Goal: Check status: Check status

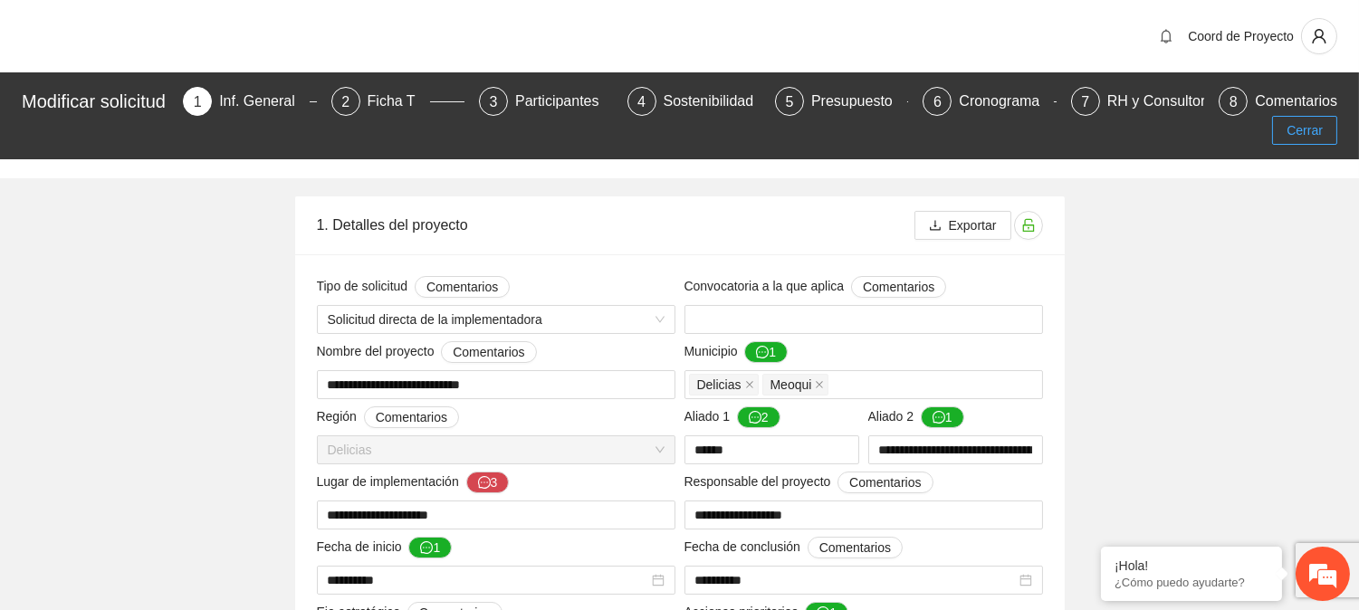
click at [1295, 121] on span "Cerrar" at bounding box center [1304, 130] width 36 height 20
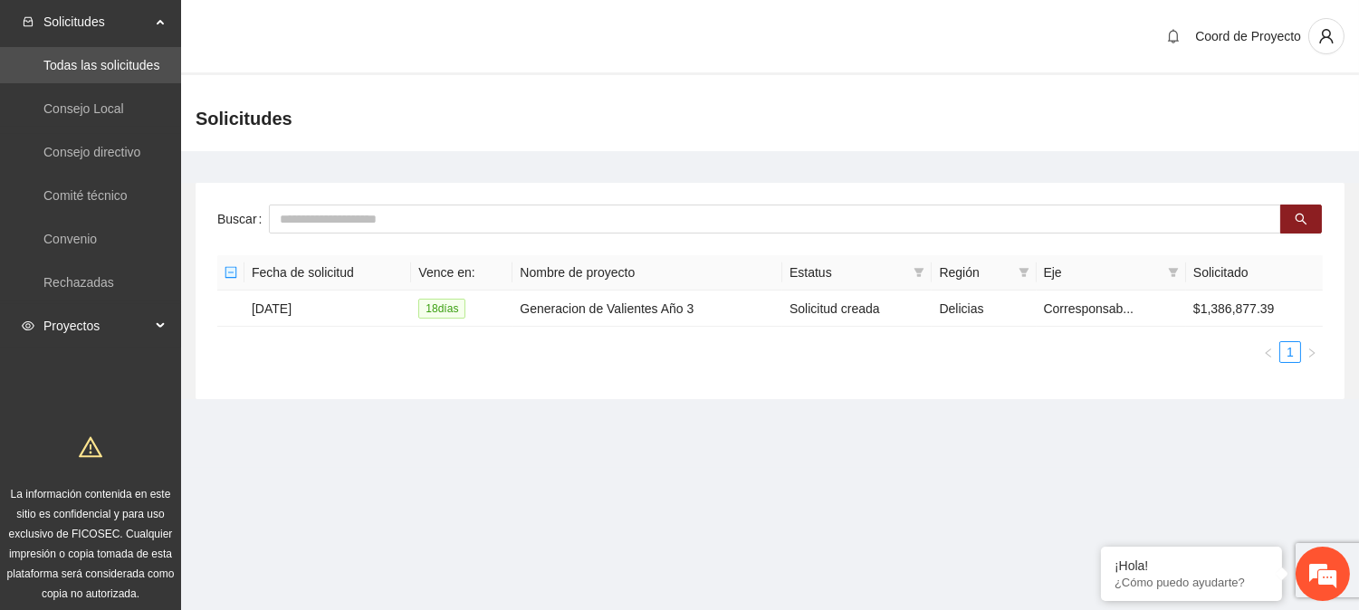
click at [59, 321] on span "Proyectos" at bounding box center [96, 326] width 107 height 36
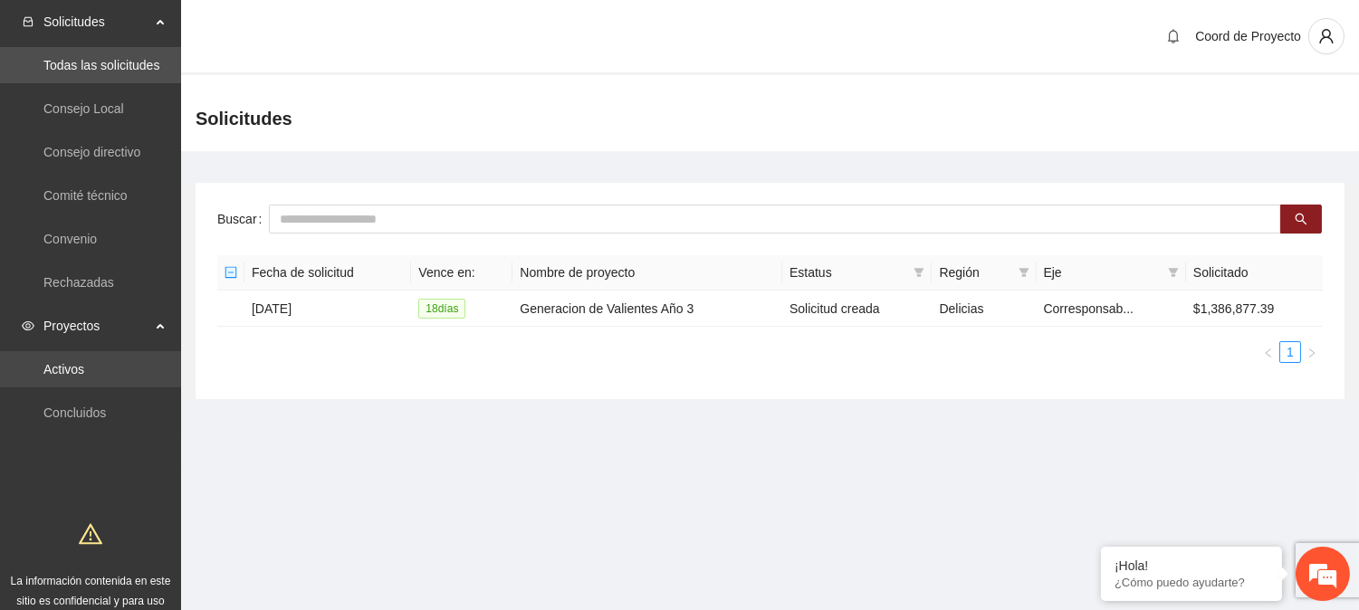
click at [68, 376] on link "Activos" at bounding box center [63, 369] width 41 height 14
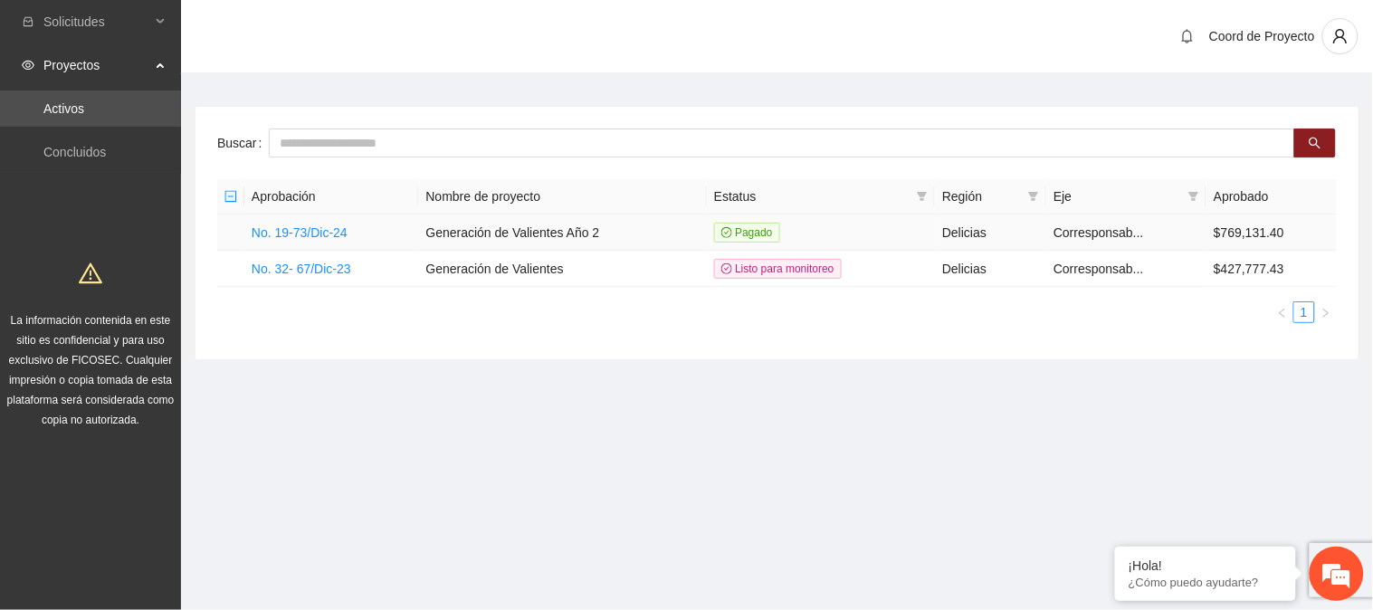
click at [371, 239] on td "No. 19-73/Dic-24" at bounding box center [331, 233] width 174 height 36
click at [328, 229] on link "No. 19-73/Dic-24" at bounding box center [300, 232] width 96 height 14
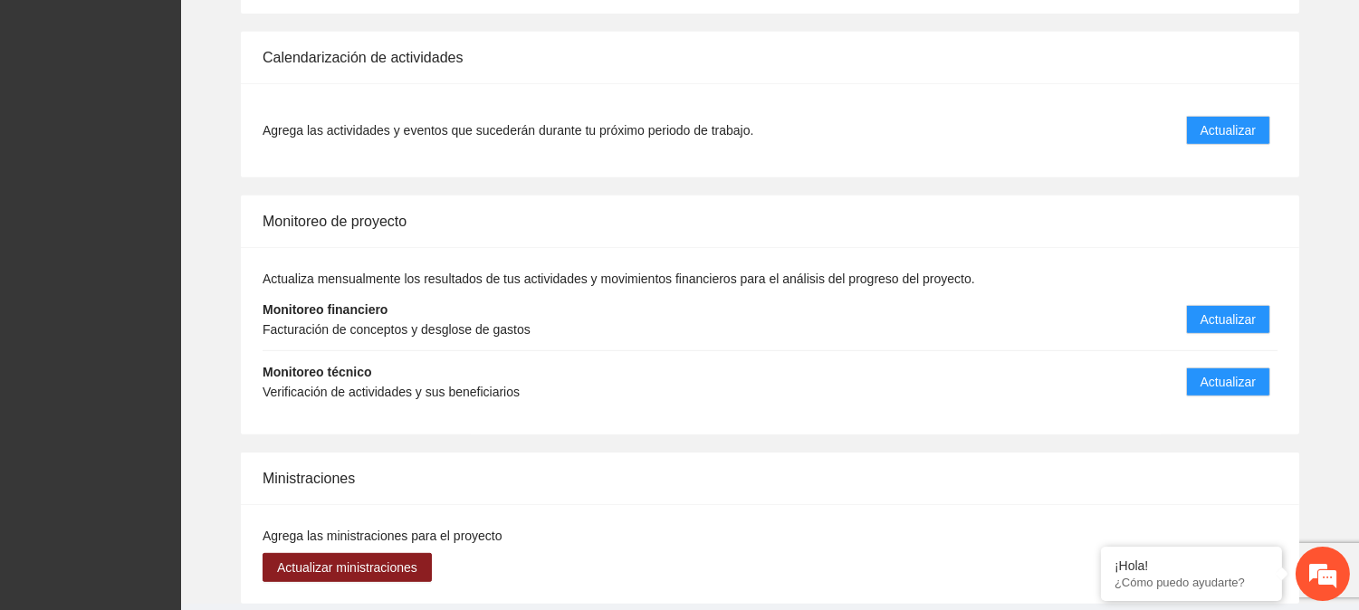
scroll to position [1539, 0]
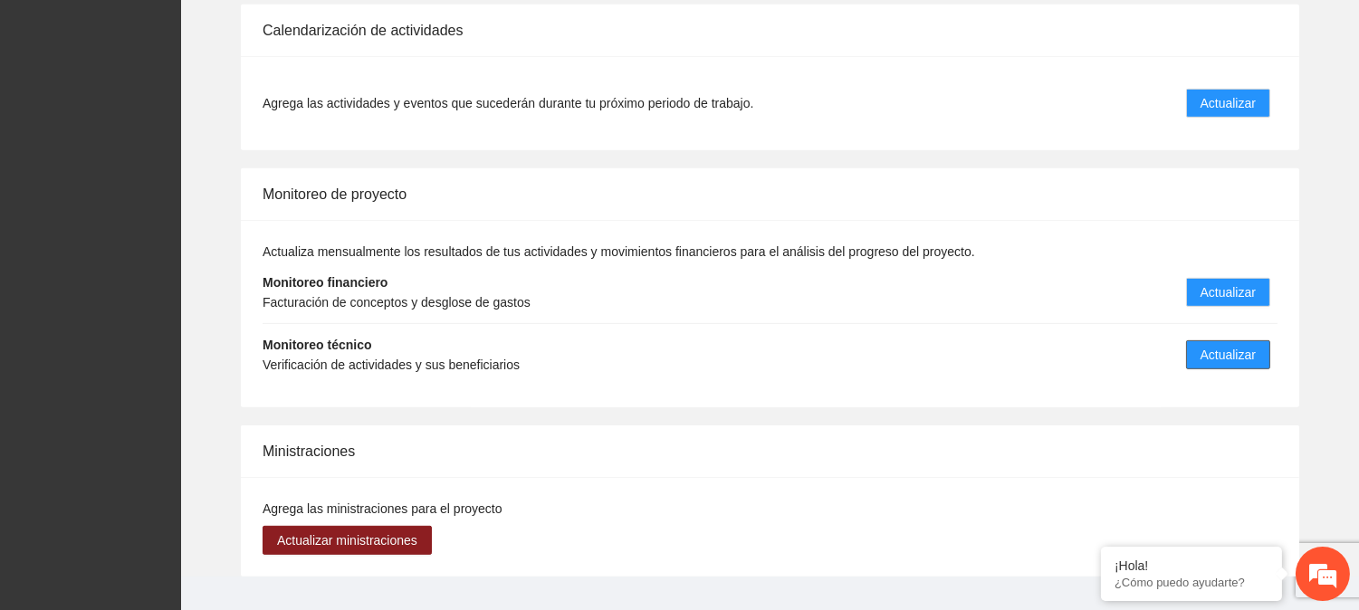
click at [1208, 362] on span "Actualizar" at bounding box center [1227, 355] width 55 height 20
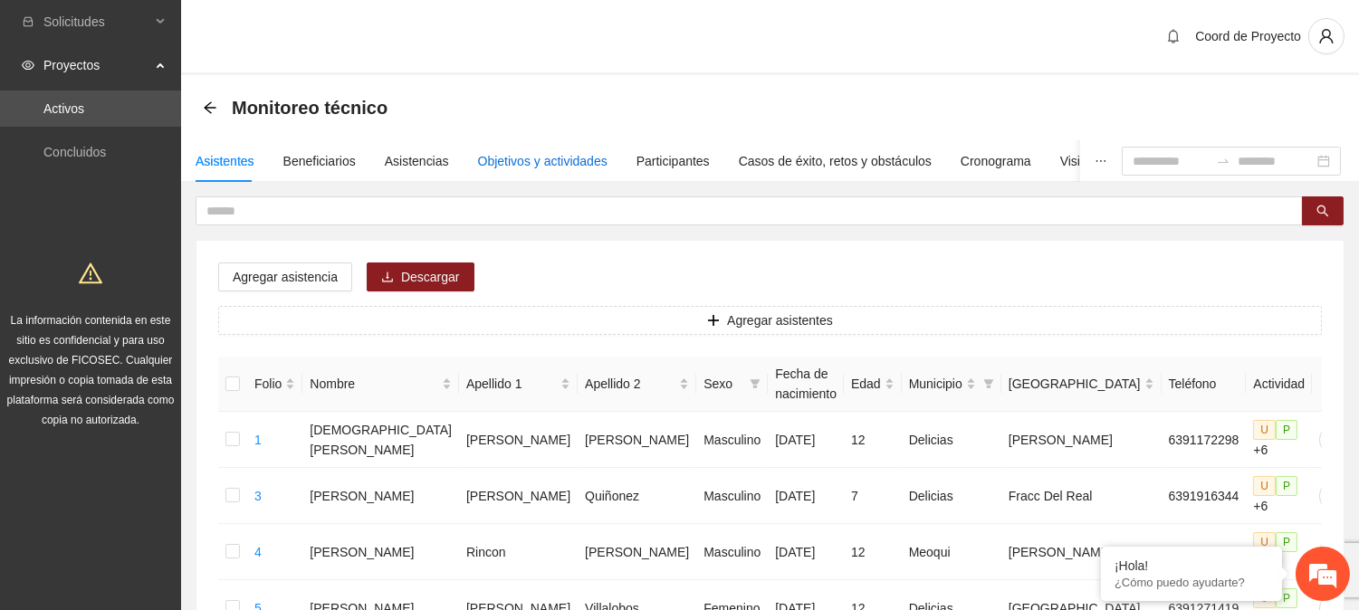
click at [550, 161] on div "Objetivos y actividades" at bounding box center [542, 161] width 129 height 20
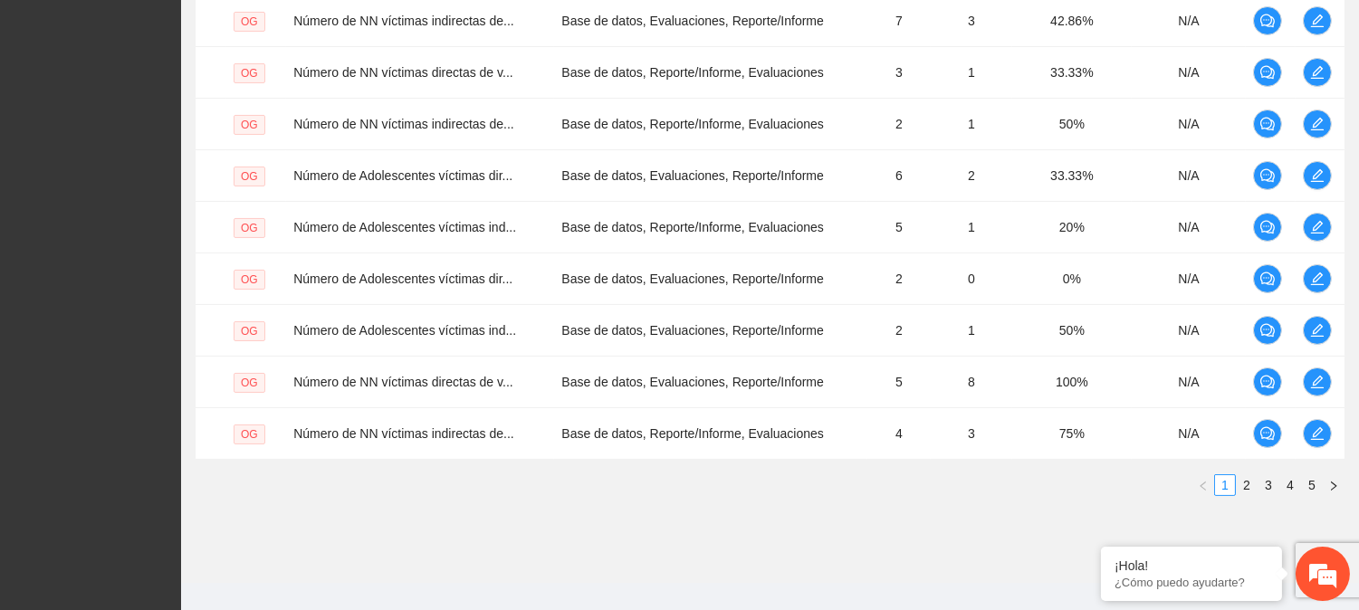
scroll to position [573, 0]
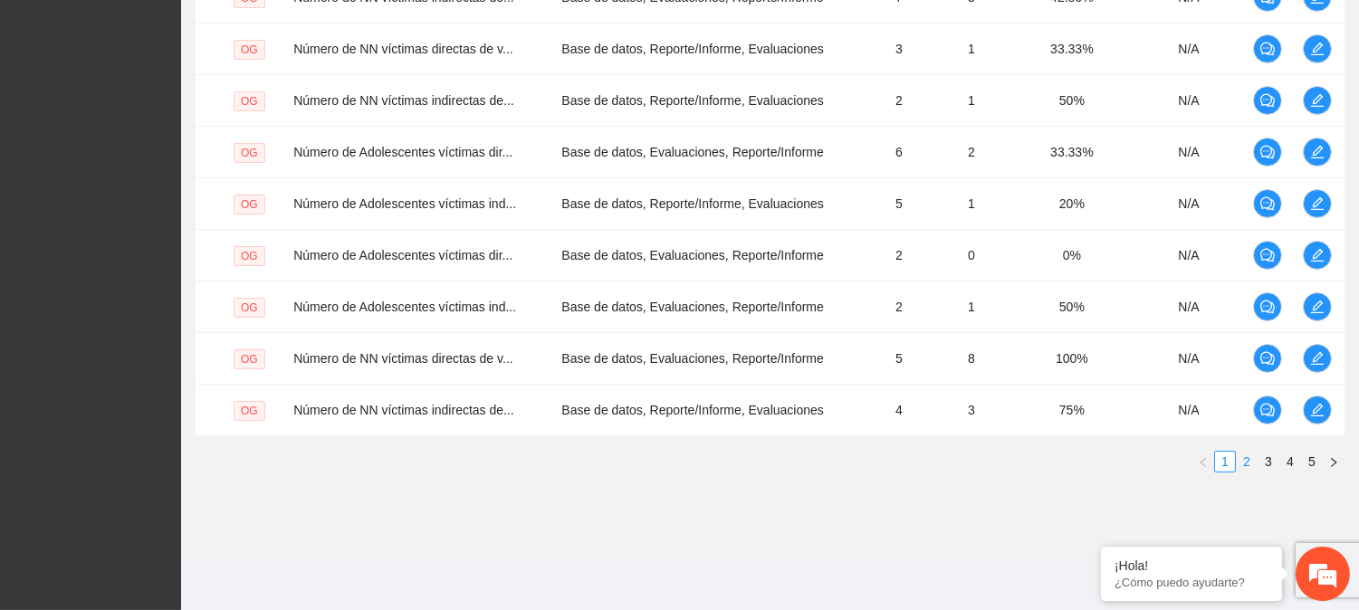
click at [1250, 459] on link "2" at bounding box center [1246, 462] width 20 height 20
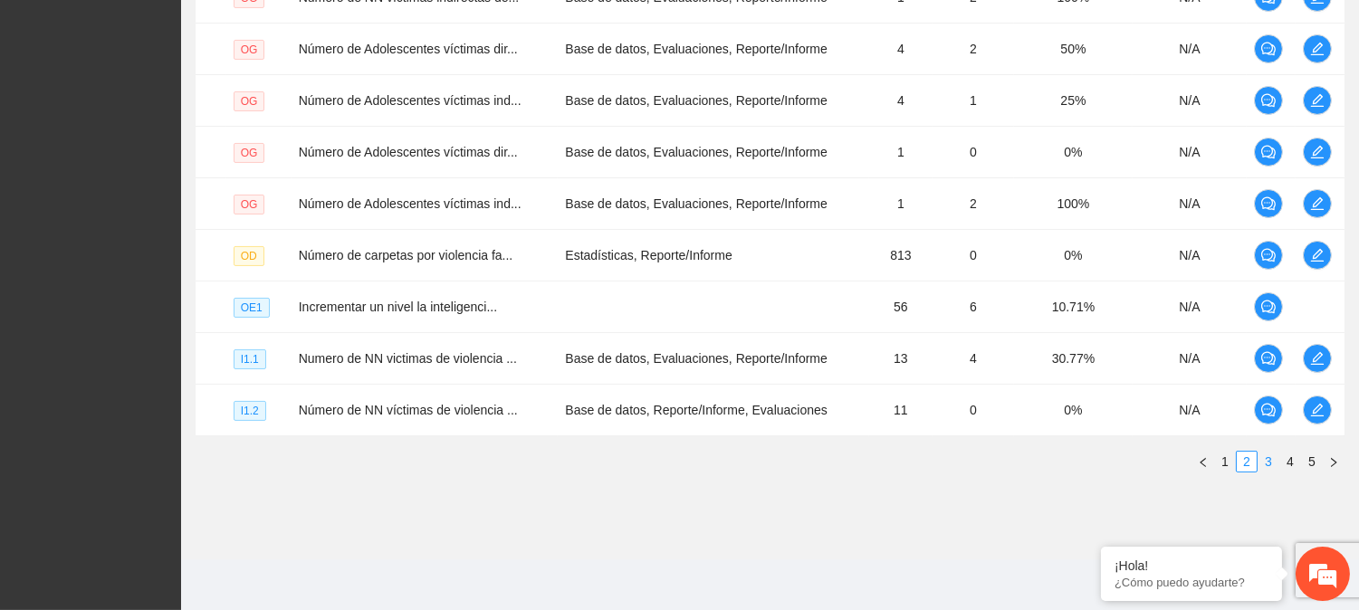
click at [1276, 457] on link "3" at bounding box center [1268, 462] width 20 height 20
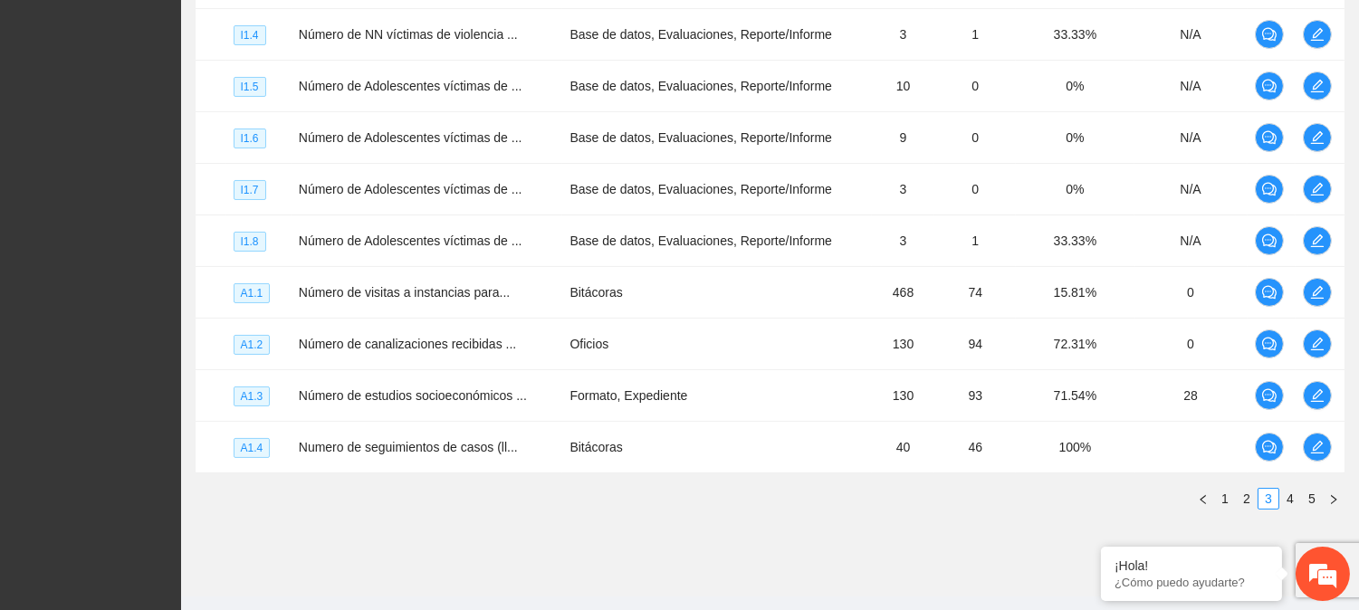
scroll to position [544, 0]
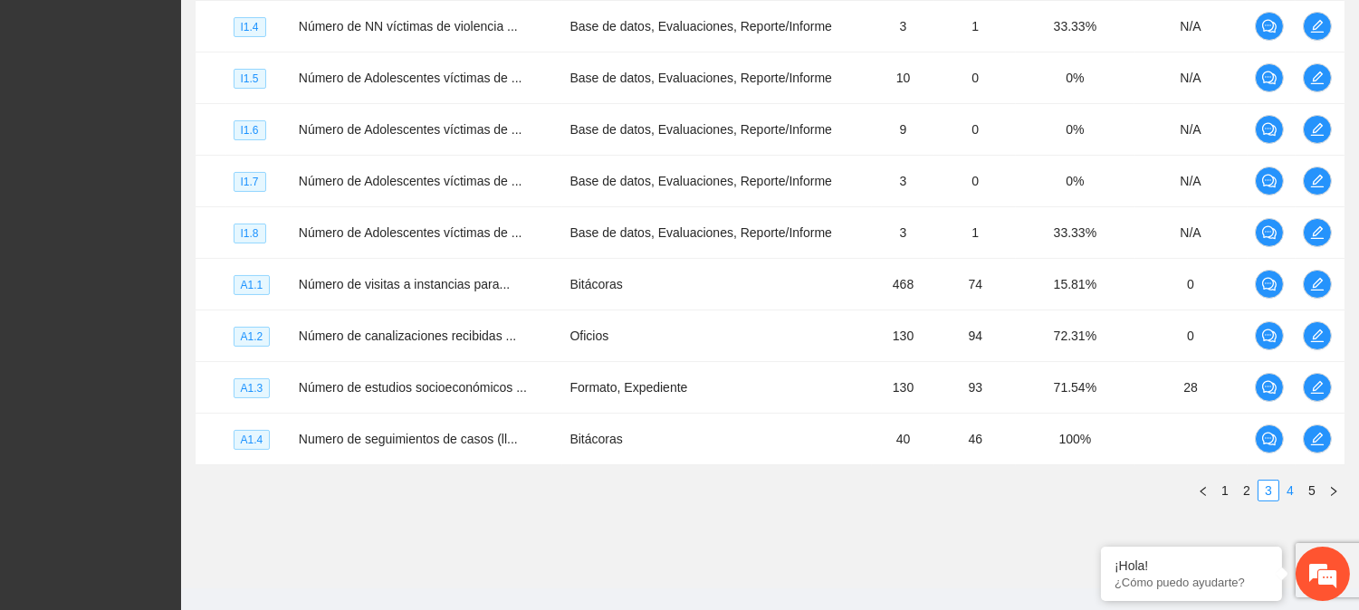
click at [1285, 486] on link "4" at bounding box center [1290, 491] width 20 height 20
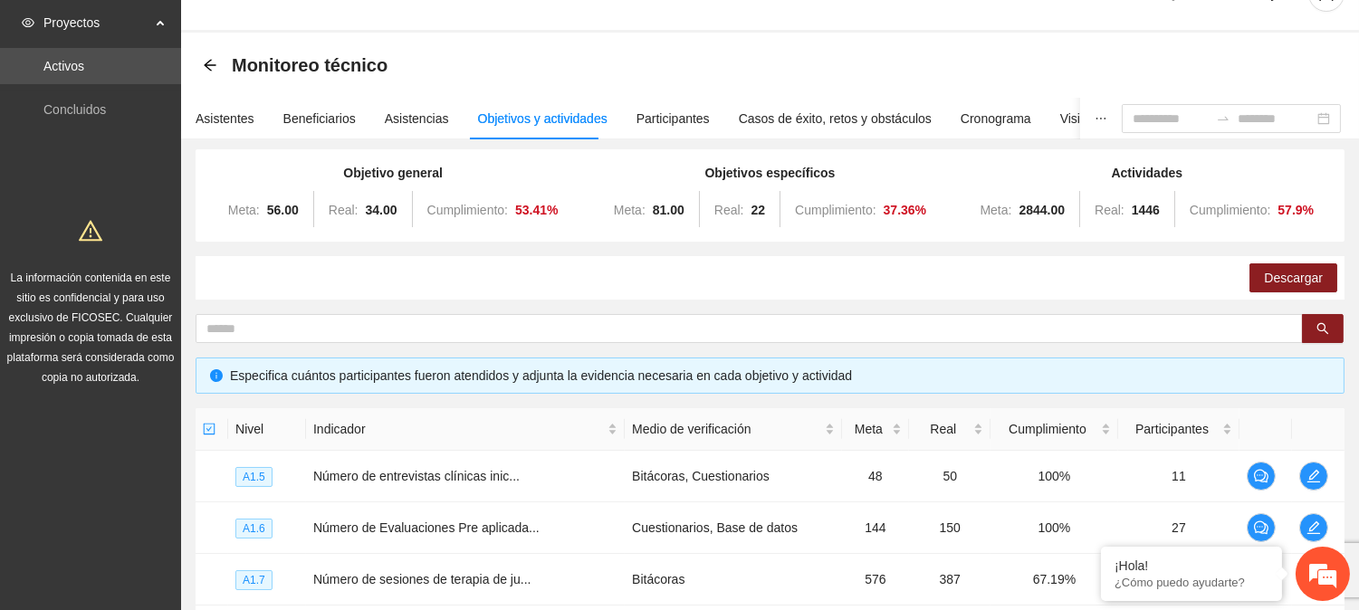
scroll to position [0, 0]
